Goal: Task Accomplishment & Management: Manage account settings

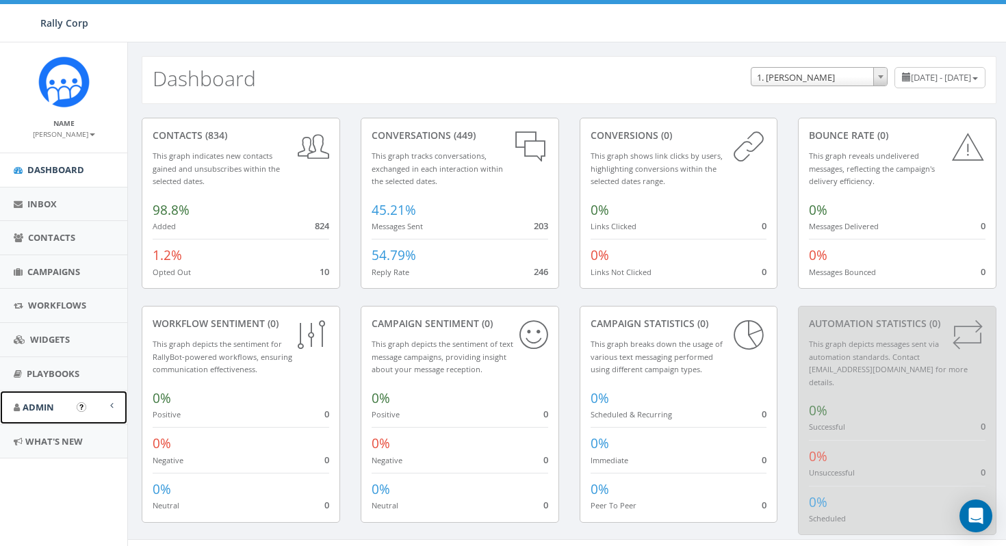
click at [55, 404] on link "Admin" at bounding box center [63, 408] width 127 height 34
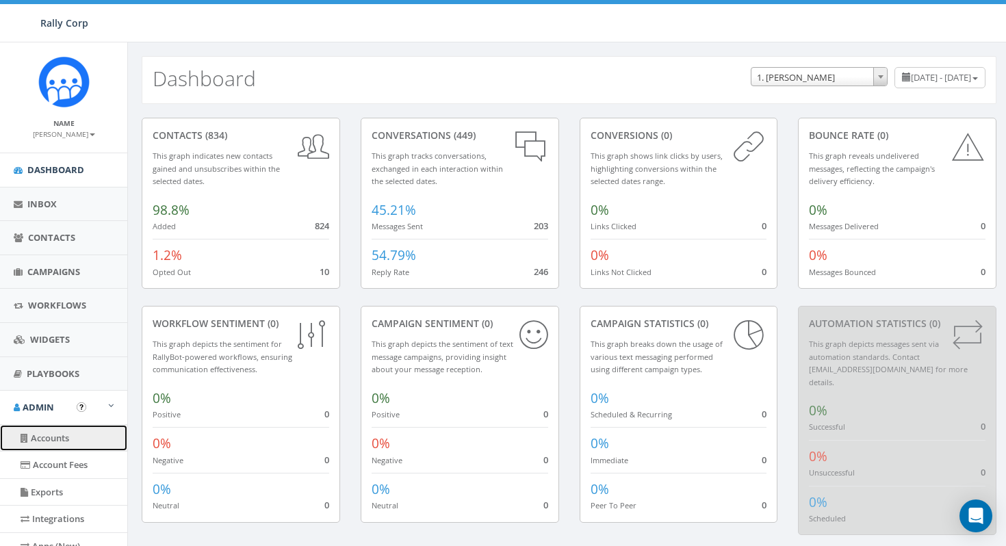
click at [55, 443] on link "Accounts" at bounding box center [63, 438] width 127 height 27
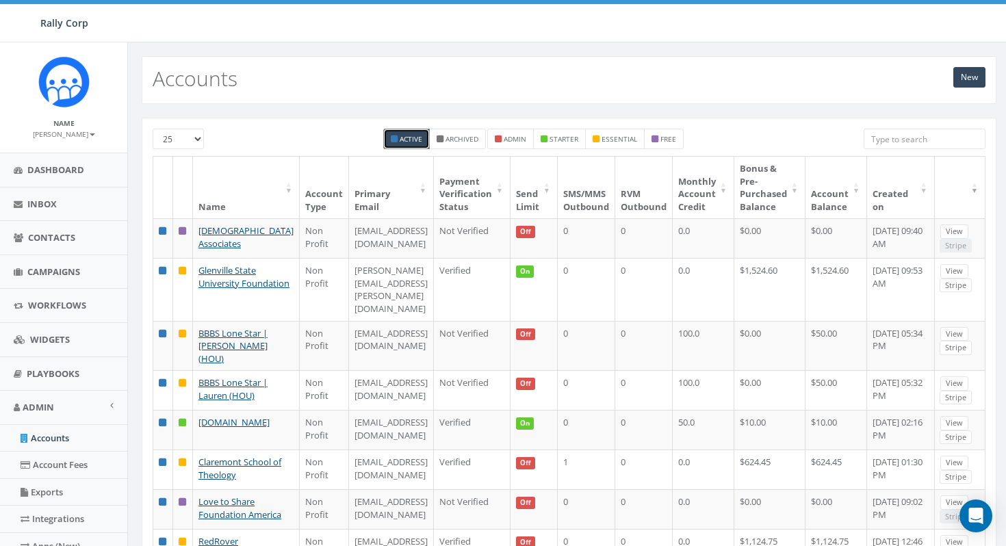
click at [920, 142] on input "search" at bounding box center [925, 139] width 122 height 21
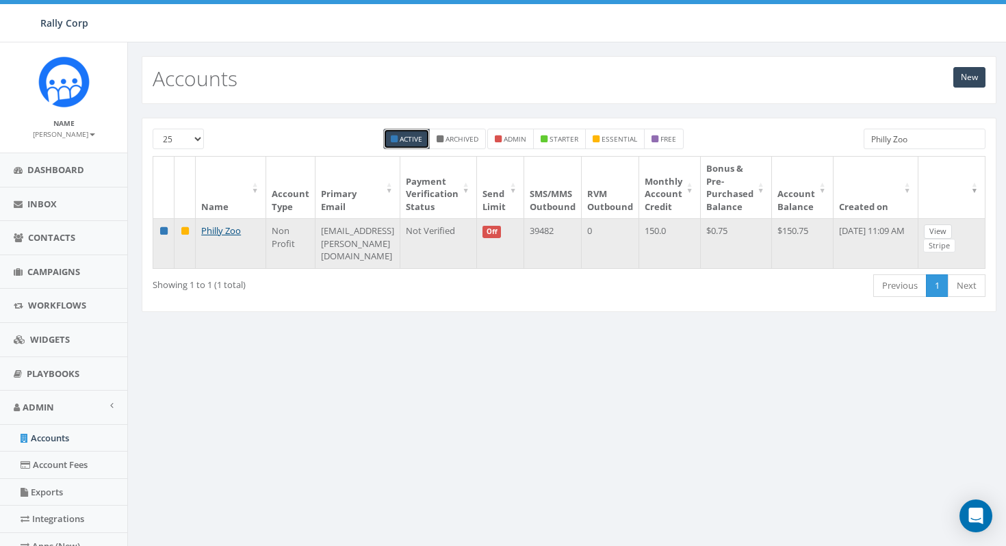
type input "Philly Zoo"
click at [949, 230] on link "View" at bounding box center [938, 231] width 28 height 14
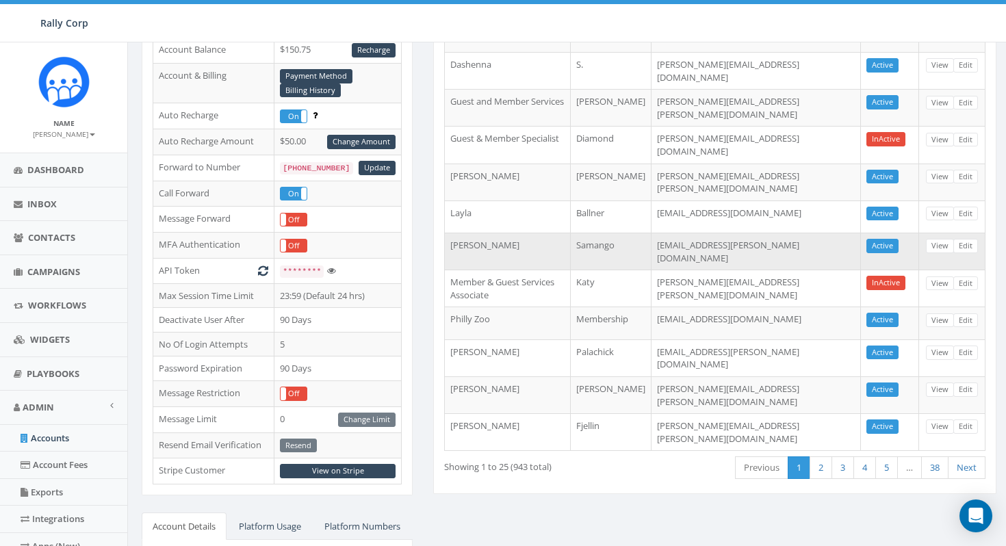
scroll to position [206, 0]
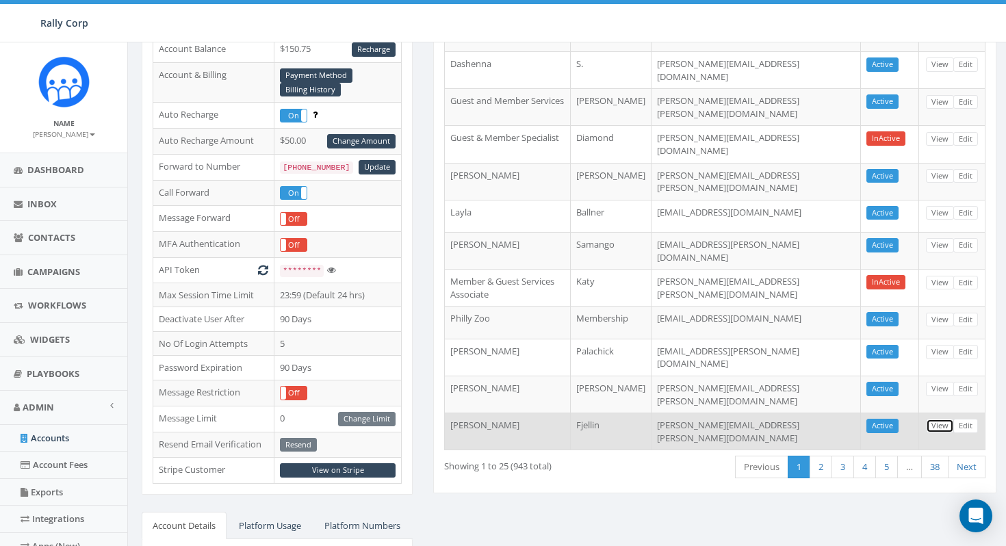
click at [939, 419] on link "View" at bounding box center [940, 426] width 28 height 14
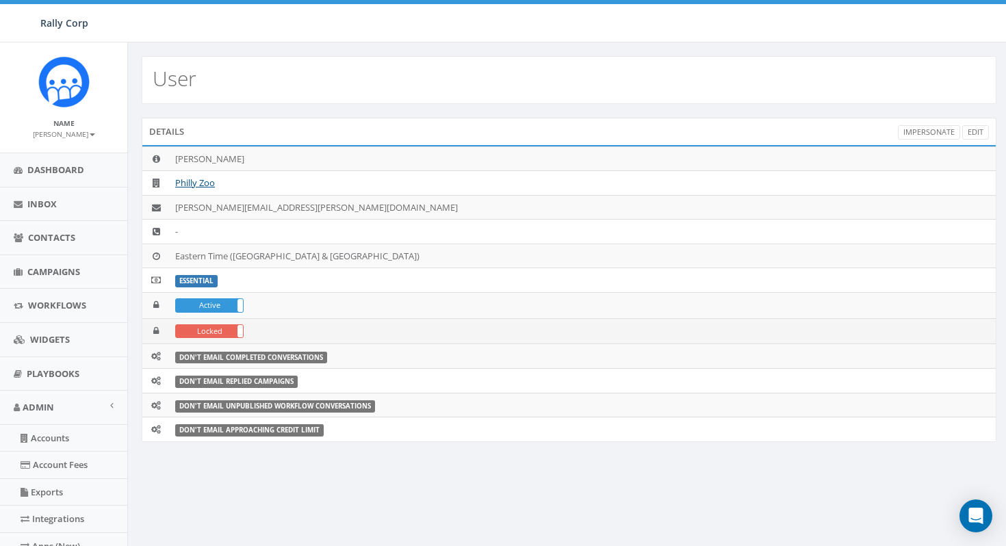
click at [184, 328] on label "Locked" at bounding box center [209, 331] width 67 height 13
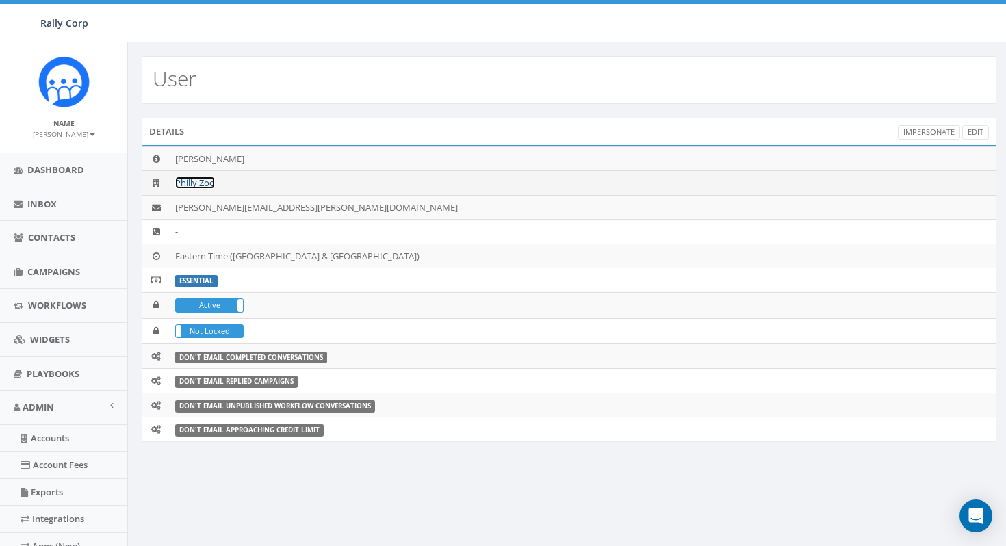
click at [186, 185] on link "Philly Zoo" at bounding box center [195, 183] width 40 height 12
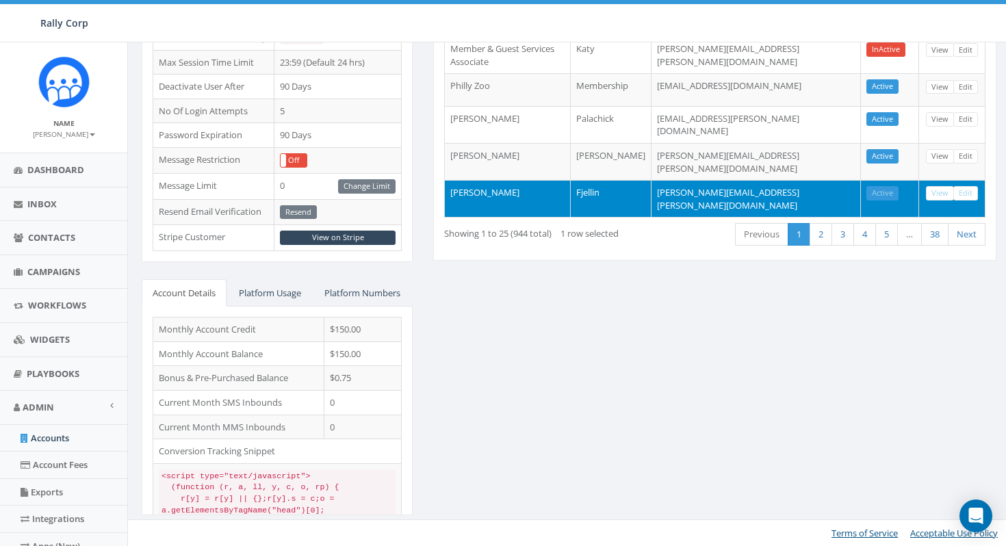
scroll to position [463, 0]
click at [939, 186] on link "View" at bounding box center [940, 193] width 28 height 14
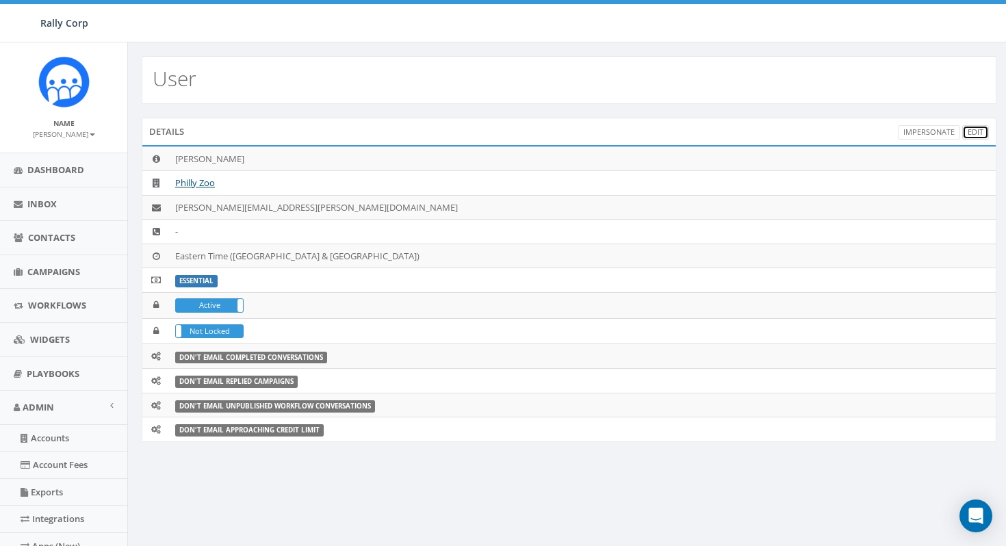
click at [980, 130] on link "Edit" at bounding box center [975, 132] width 27 height 14
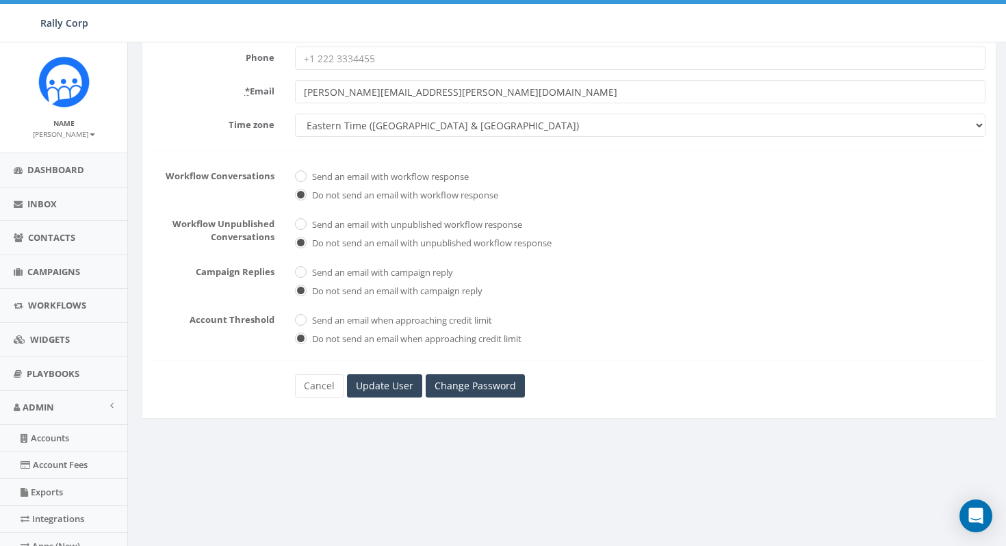
scroll to position [240, 0]
click at [459, 386] on link "Change Password" at bounding box center [475, 383] width 99 height 23
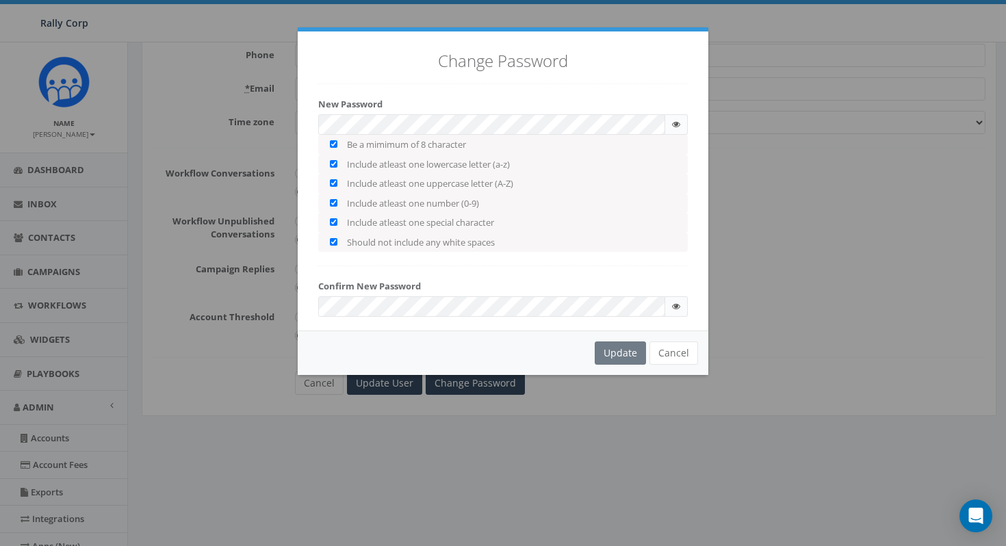
checkbox input "true"
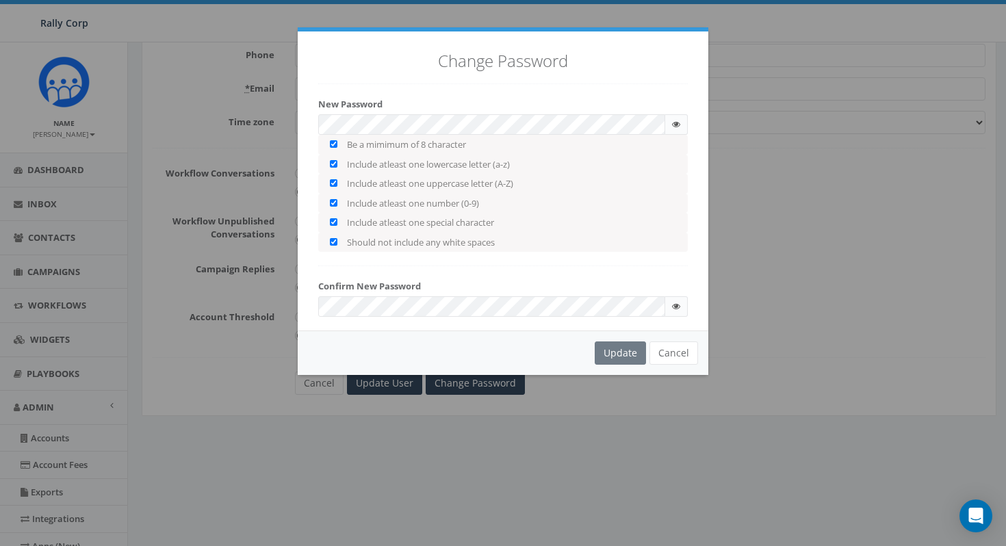
checkbox input "true"
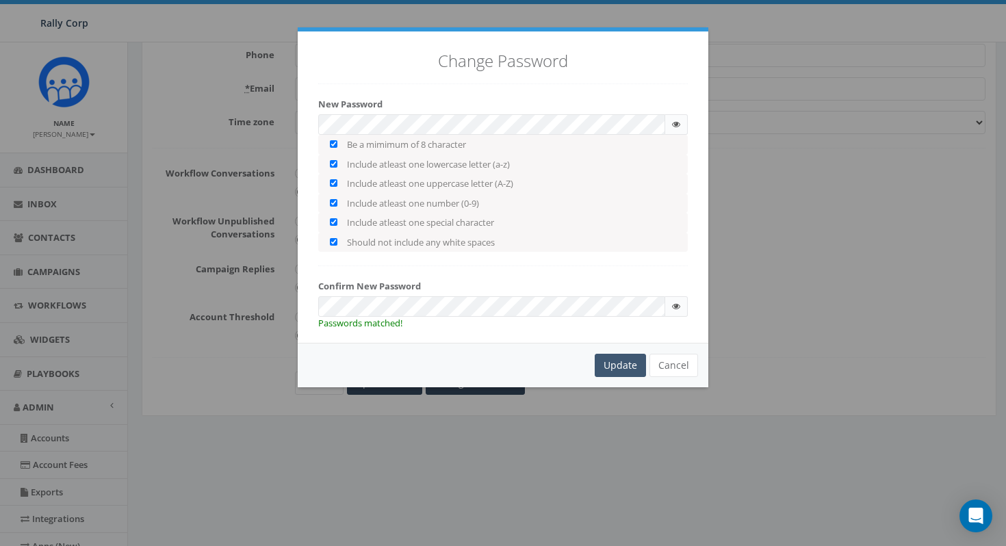
click at [614, 361] on div "Update" at bounding box center [620, 365] width 51 height 23
